Goal: Information Seeking & Learning: Learn about a topic

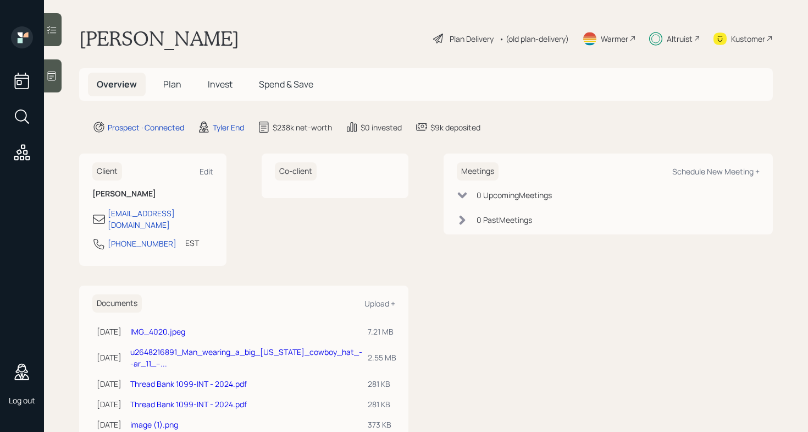
click at [168, 86] on span "Plan" at bounding box center [172, 84] width 18 height 12
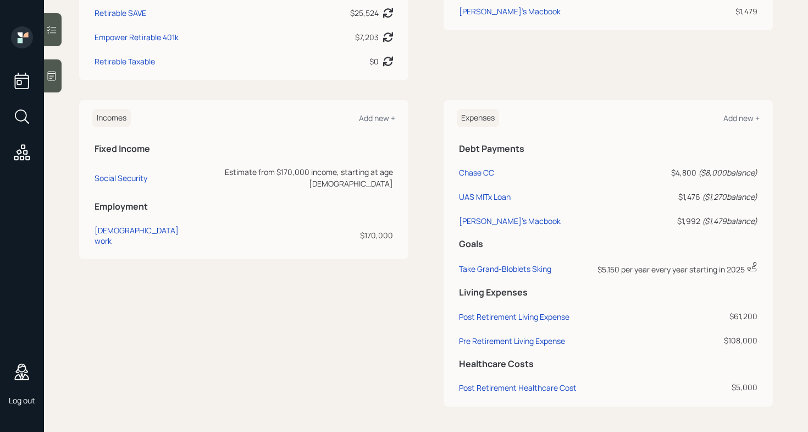
scroll to position [391, 0]
click at [123, 172] on div "Social Security" at bounding box center [121, 177] width 53 height 10
select select "4"
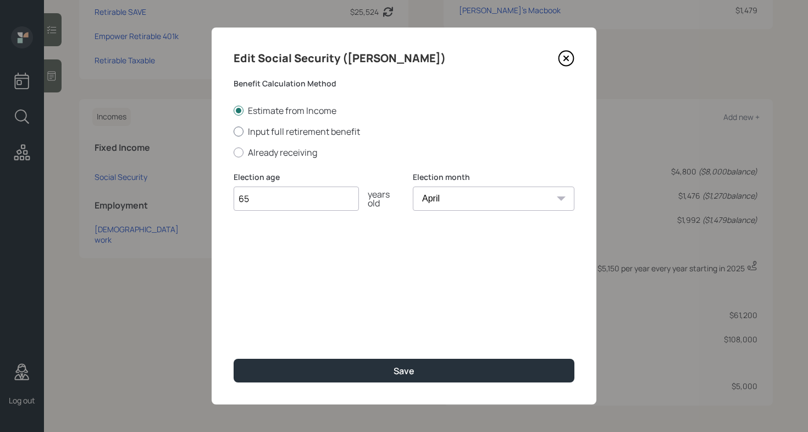
click at [341, 133] on label "Input full retirement benefit" at bounding box center [404, 131] width 341 height 12
click at [234, 131] on input "Input full retirement benefit" at bounding box center [233, 131] width 1 height 1
radio input "true"
click at [562, 57] on icon at bounding box center [566, 58] width 16 height 16
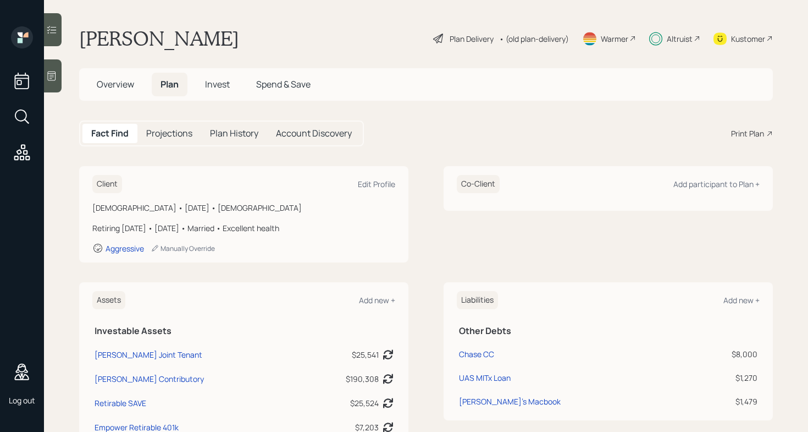
click at [460, 35] on div "Plan Delivery" at bounding box center [472, 39] width 44 height 12
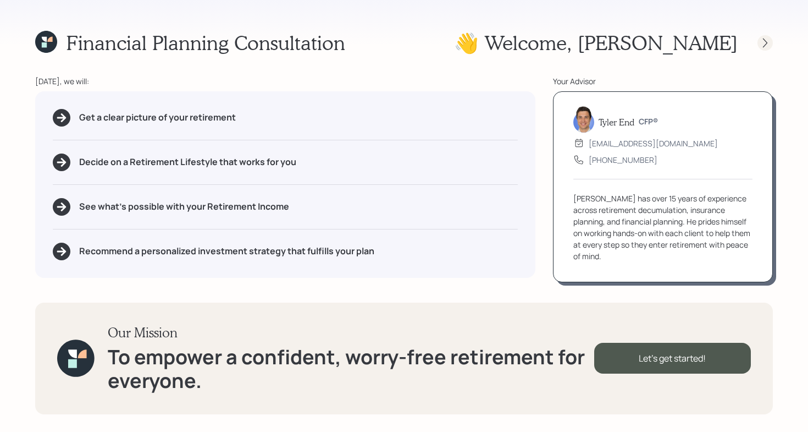
click at [766, 43] on icon at bounding box center [765, 42] width 4 height 9
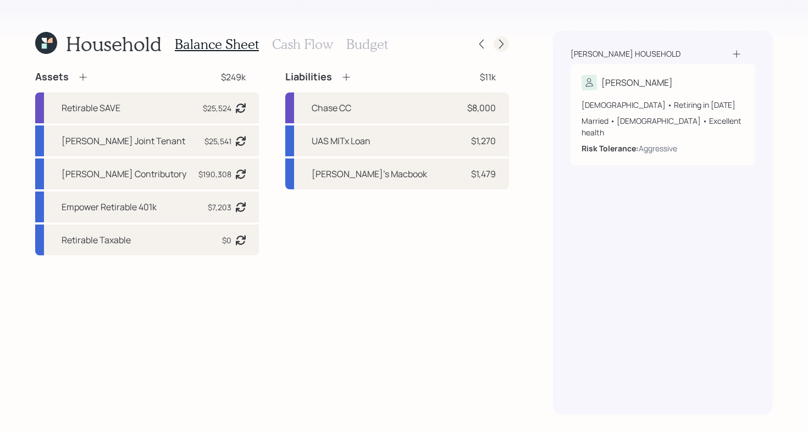
click at [500, 42] on icon at bounding box center [501, 43] width 11 height 11
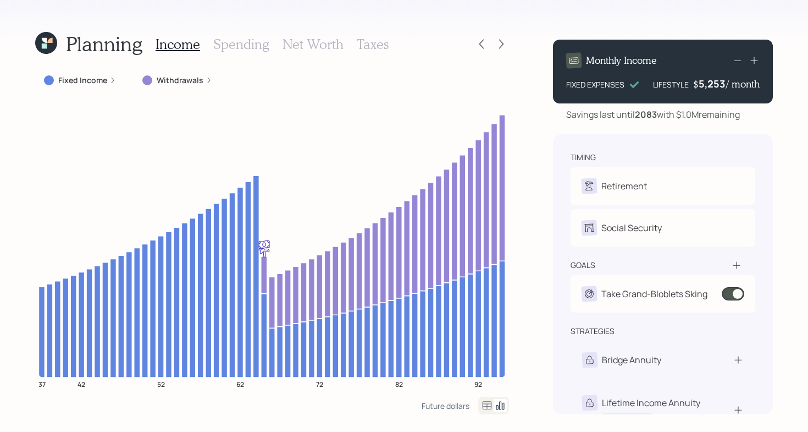
click at [606, 115] on div "Savings last until [DATE] with $1.0M remaining" at bounding box center [653, 114] width 174 height 13
drag, startPoint x: 564, startPoint y: 115, endPoint x: 635, endPoint y: 120, distance: 71.6
click at [635, 120] on div "Savings last until [DATE] with $1.0M remaining" at bounding box center [663, 114] width 220 height 13
copy div "Savings last until"
click at [331, 42] on h3 "Net Worth" at bounding box center [313, 44] width 61 height 16
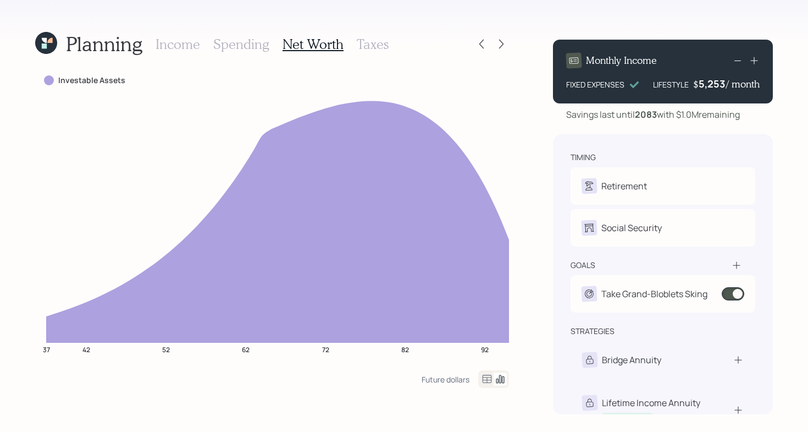
click at [489, 378] on icon at bounding box center [487, 378] width 13 height 13
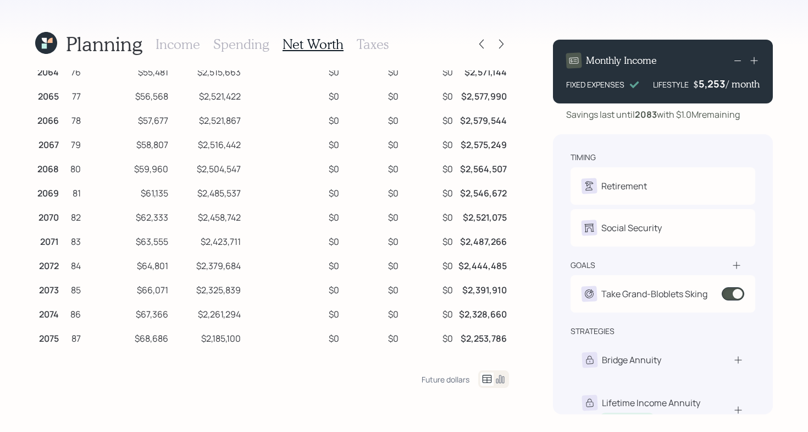
scroll to position [1183, 0]
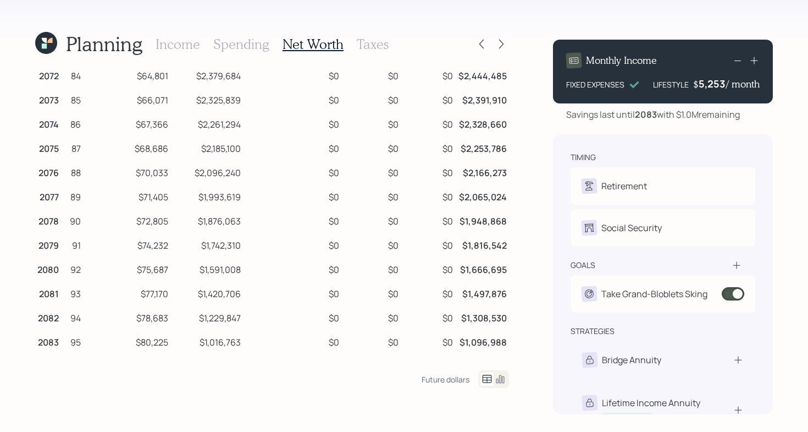
click at [464, 342] on td "$1,096,988" at bounding box center [482, 340] width 54 height 24
